Goal: Find specific page/section: Find specific page/section

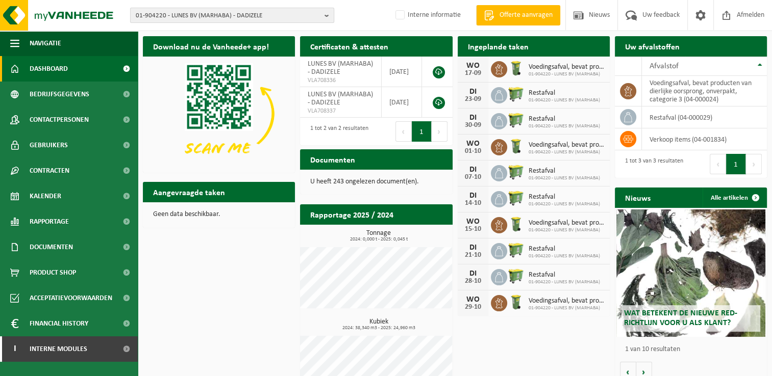
click at [325, 15] on b "button" at bounding box center [328, 15] width 9 height 14
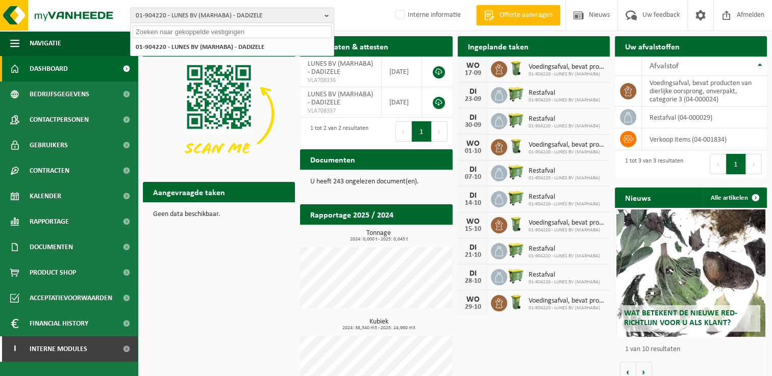
click at [191, 34] on input "text" at bounding box center [232, 32] width 199 height 13
paste input "10-930146"
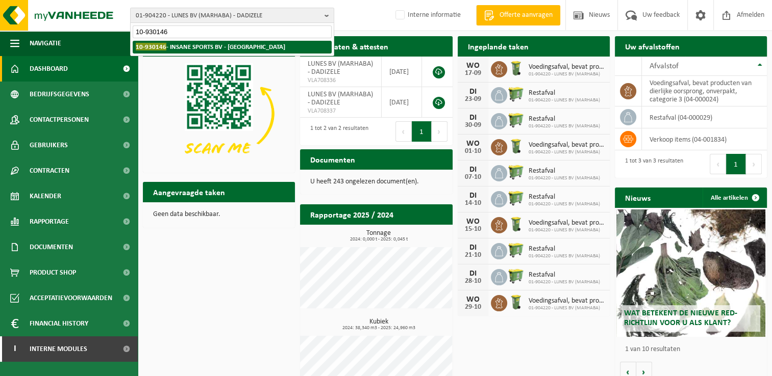
type input "10-930146"
click at [186, 45] on strong "10-930146 - INSANE SPORTS BV - MECHELEN" at bounding box center [210, 47] width 149 height 8
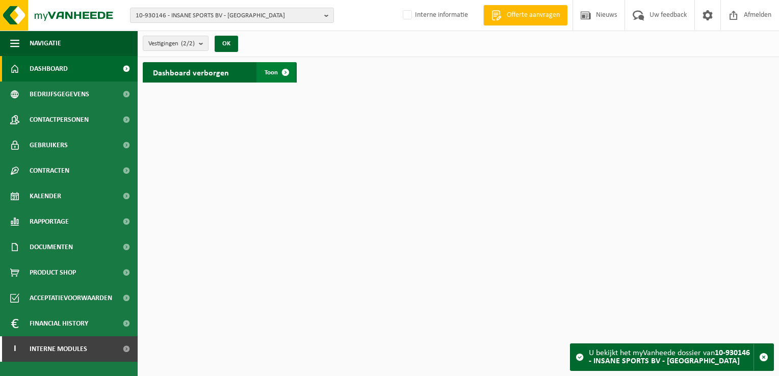
click at [290, 71] on span at bounding box center [285, 72] width 20 height 20
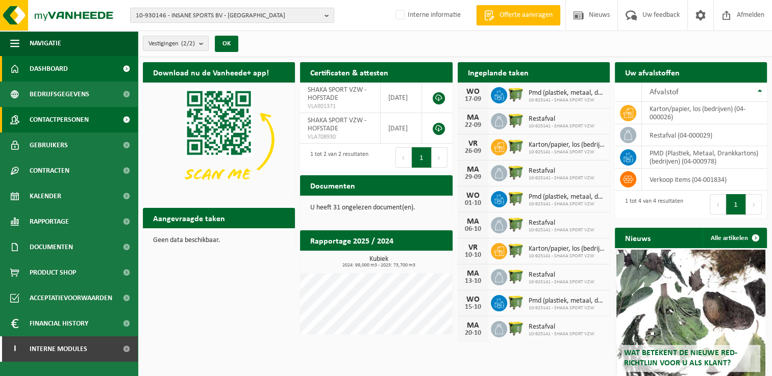
click at [72, 123] on span "Contactpersonen" at bounding box center [59, 120] width 59 height 26
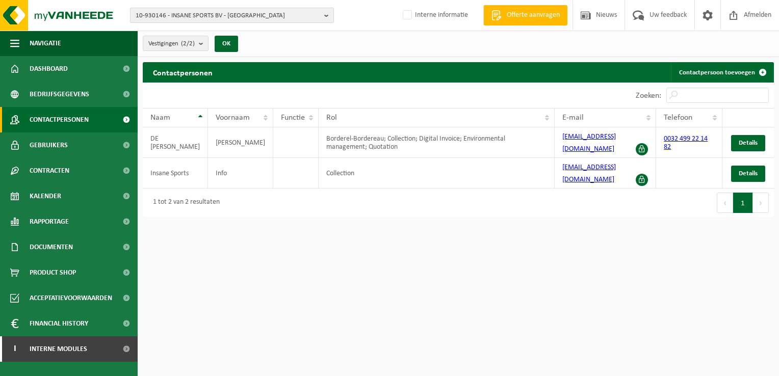
click at [326, 15] on b "button" at bounding box center [328, 15] width 9 height 14
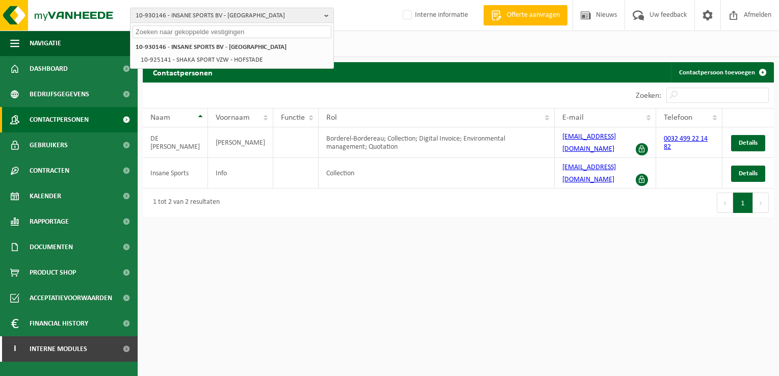
click at [165, 33] on input "text" at bounding box center [232, 32] width 199 height 13
paste input "10-929238"
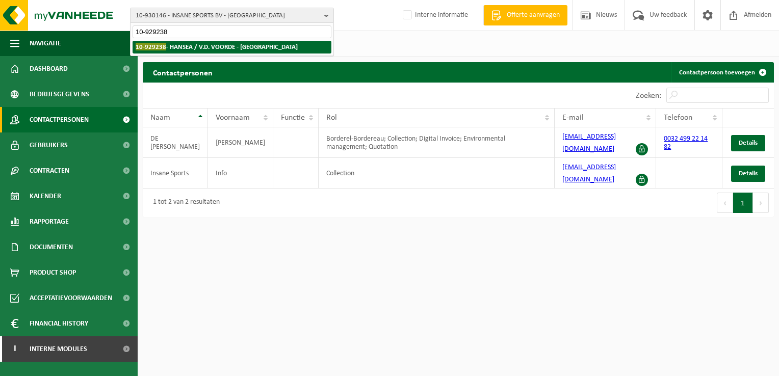
type input "10-929238"
click at [167, 46] on strong "10-929238 - HANSEA / V.D. VOORDE - WACHTEBEKE" at bounding box center [217, 47] width 162 height 8
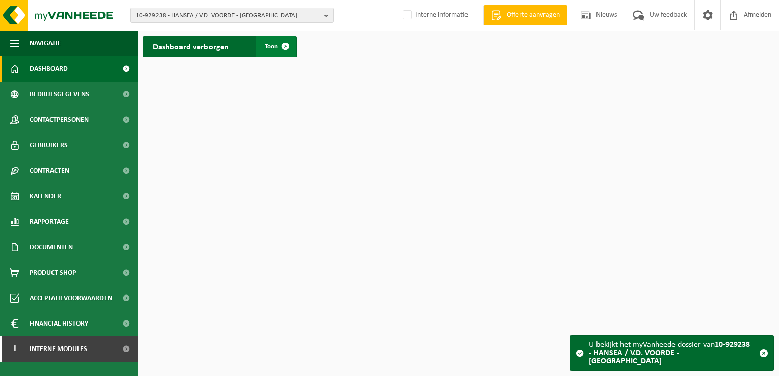
click at [287, 44] on span at bounding box center [285, 46] width 20 height 20
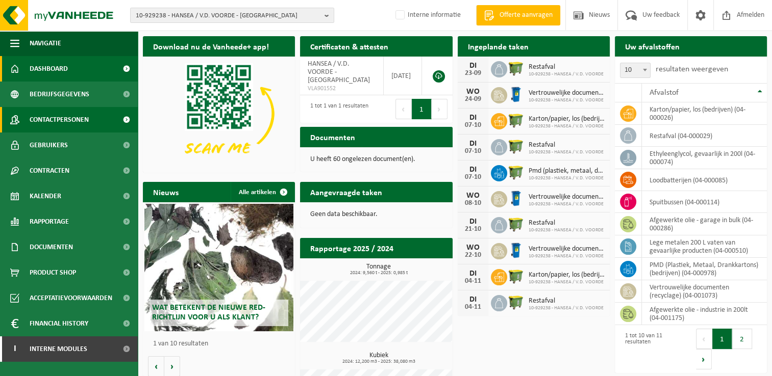
click at [101, 119] on link "Contactpersonen" at bounding box center [69, 120] width 138 height 26
